Goal: Information Seeking & Learning: Check status

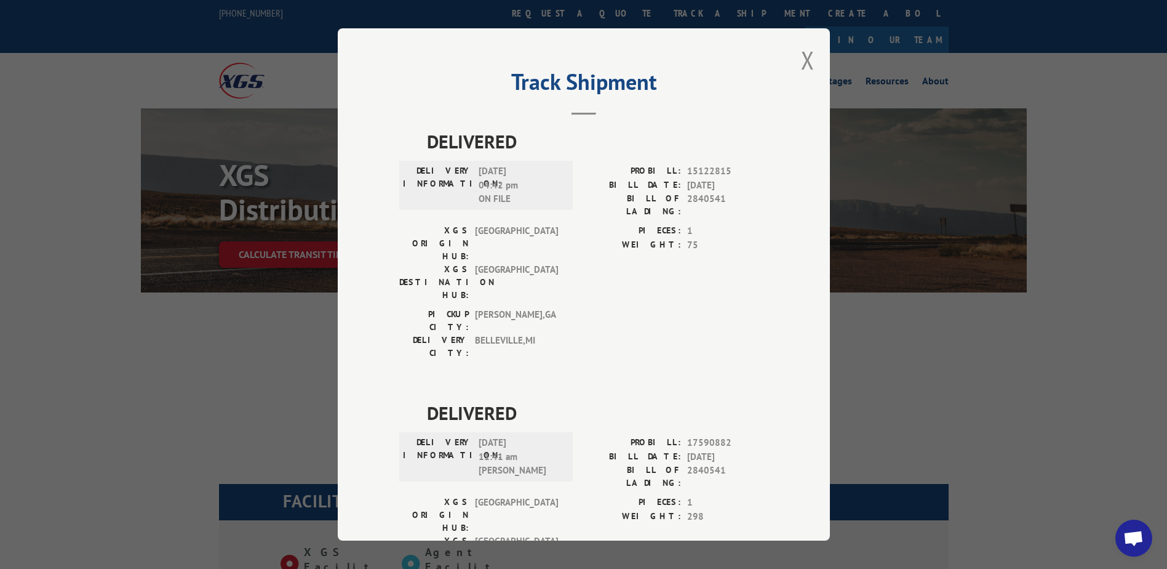
click at [794, 57] on div "Track Shipment DELIVERED DELIVERY INFORMATION: [DATE] 04:42 pm ON FILE PROBILL:…" at bounding box center [584, 284] width 492 height 512
click at [805, 62] on button "Close modal" at bounding box center [808, 60] width 14 height 33
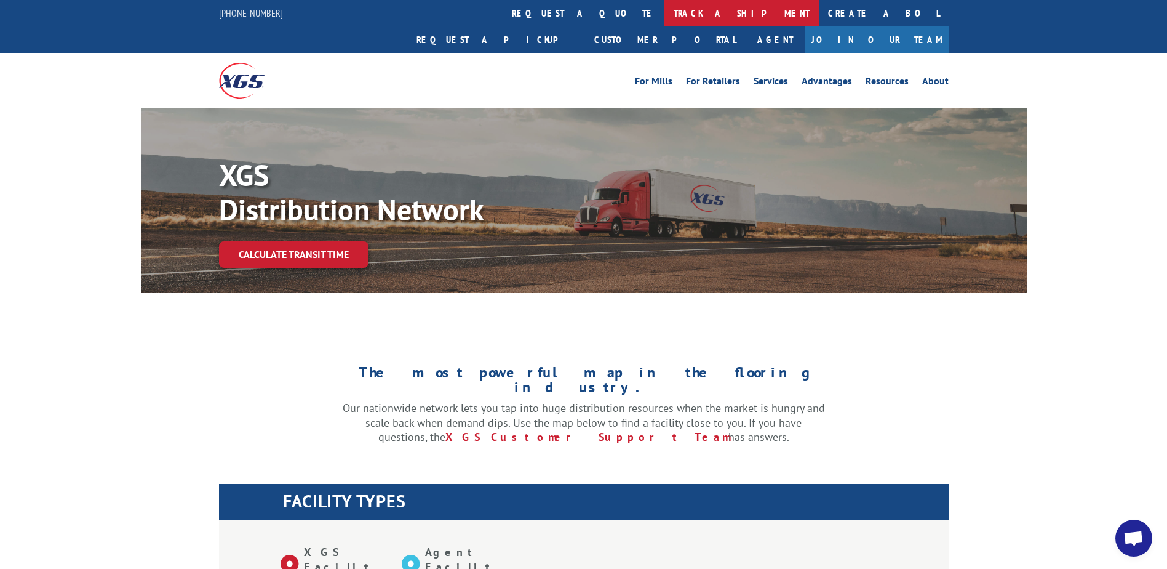
click at [665, 13] on link "track a shipment" at bounding box center [742, 13] width 154 height 26
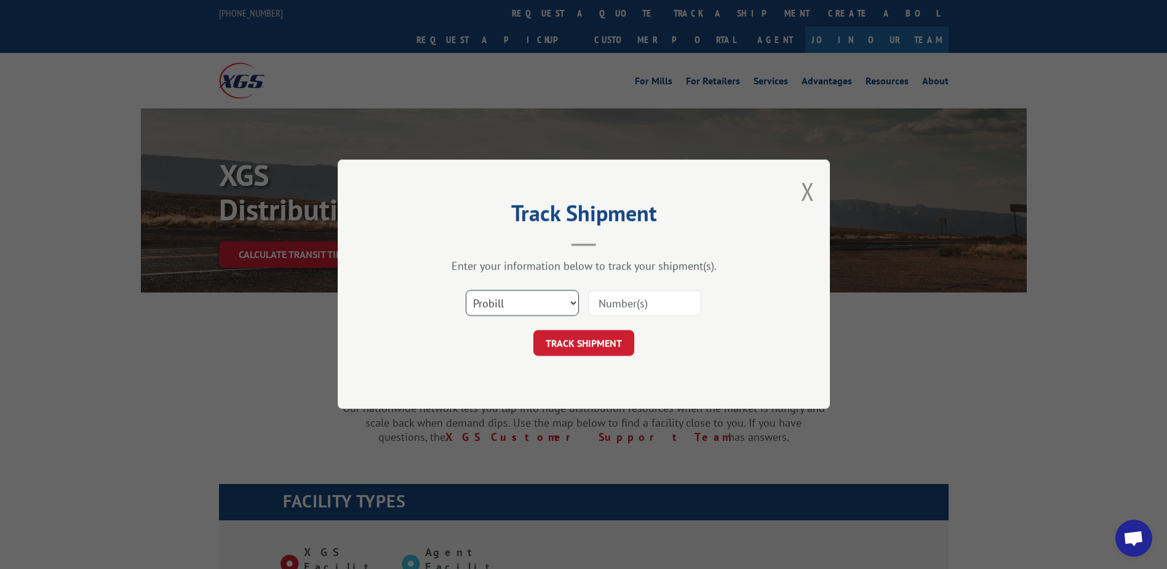
drag, startPoint x: 511, startPoint y: 300, endPoint x: 511, endPoint y: 306, distance: 6.2
click at [511, 300] on select "Select category... Probill BOL PO" at bounding box center [522, 303] width 113 height 26
select select "bol"
click at [466, 290] on select "Select category... Probill BOL PO" at bounding box center [522, 303] width 113 height 26
click at [625, 295] on input at bounding box center [644, 303] width 113 height 26
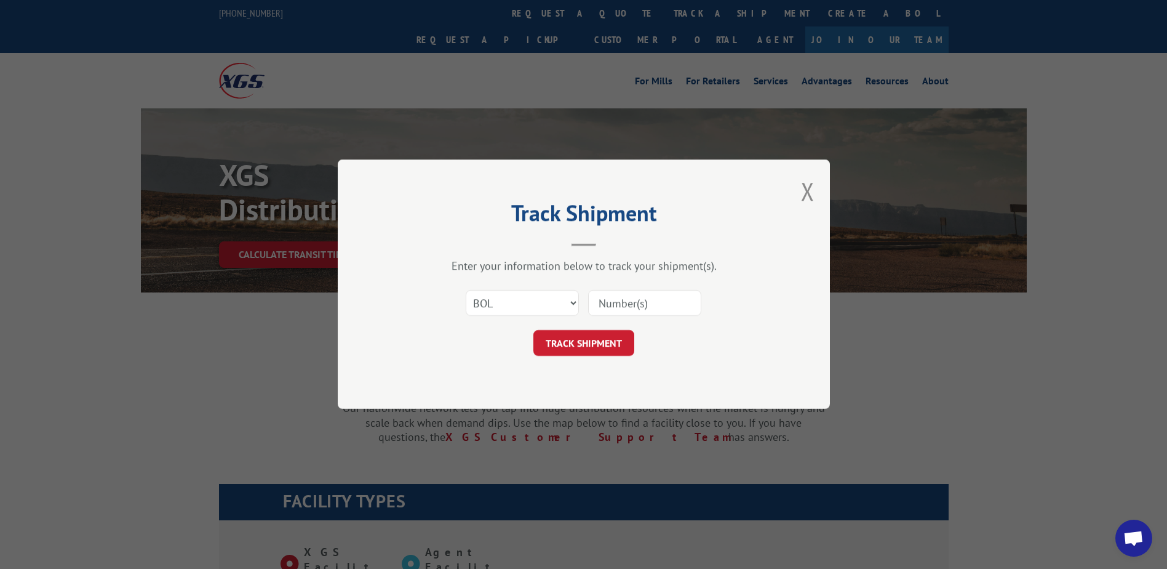
paste input "Shipment 0002851956 / 1"
drag, startPoint x: 650, startPoint y: 301, endPoint x: 563, endPoint y: 300, distance: 86.8
click at [563, 300] on div "Select category... Probill BOL PO Shipment 0002851956" at bounding box center [583, 303] width 369 height 41
type input "2851956"
click at [595, 342] on button "TRACK SHIPMENT" at bounding box center [583, 343] width 101 height 26
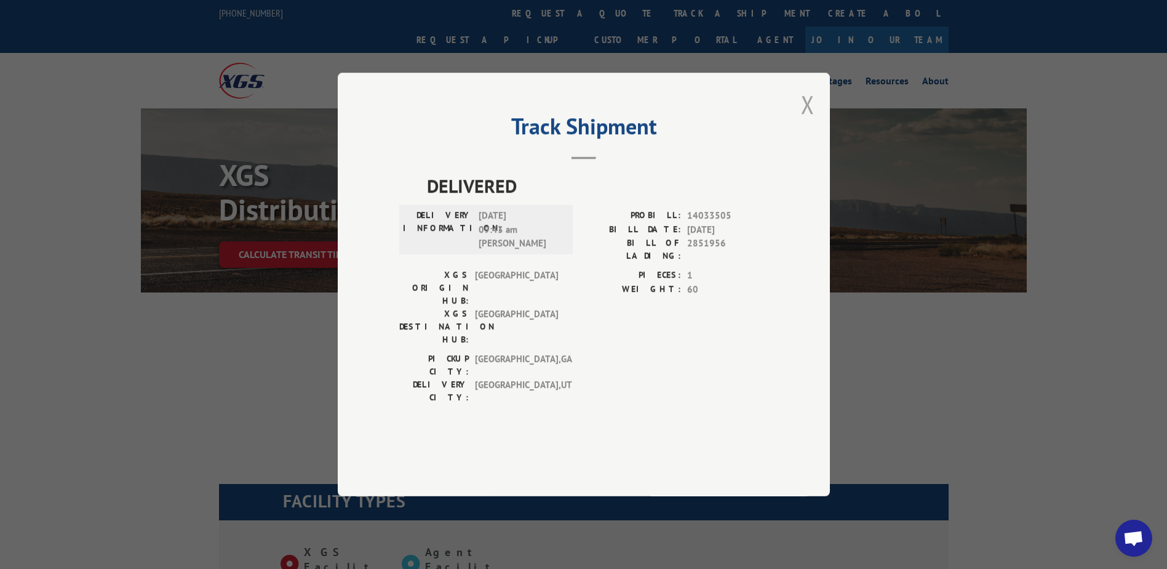
click at [808, 121] on button "Close modal" at bounding box center [808, 104] width 14 height 33
